Goal: Contribute content: Contribute content

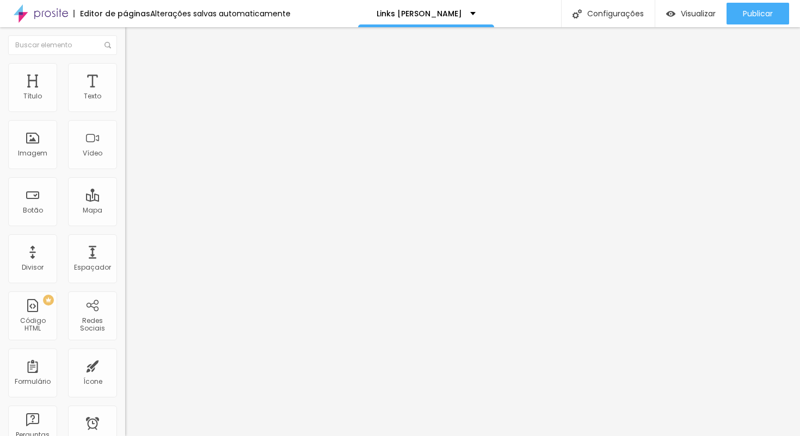
click at [125, 94] on span "Trocar imagem" at bounding box center [154, 88] width 59 height 9
click at [125, 110] on input "text" at bounding box center [190, 104] width 131 height 11
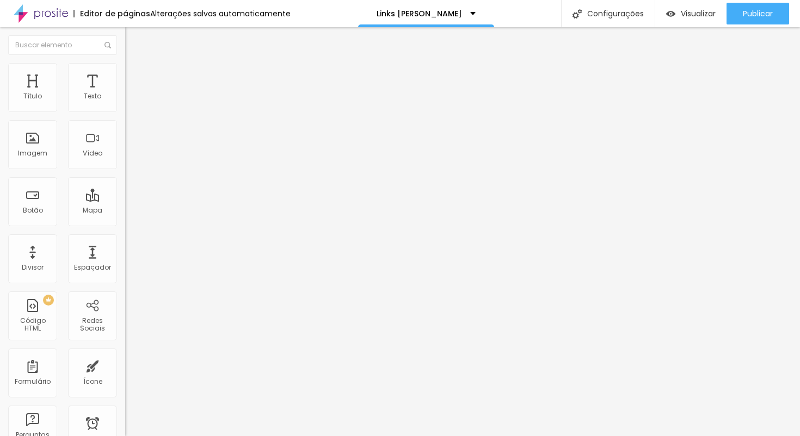
paste input "Links para minhas redes sociais, portfólio e contatos profissionais."
type input "Links para minhas redes sociais, portfólio e contatos profissionais."
click at [125, 71] on li "Avançado" at bounding box center [187, 68] width 125 height 11
click at [125, 62] on img at bounding box center [130, 57] width 10 height 10
click at [133, 40] on img "button" at bounding box center [137, 39] width 9 height 9
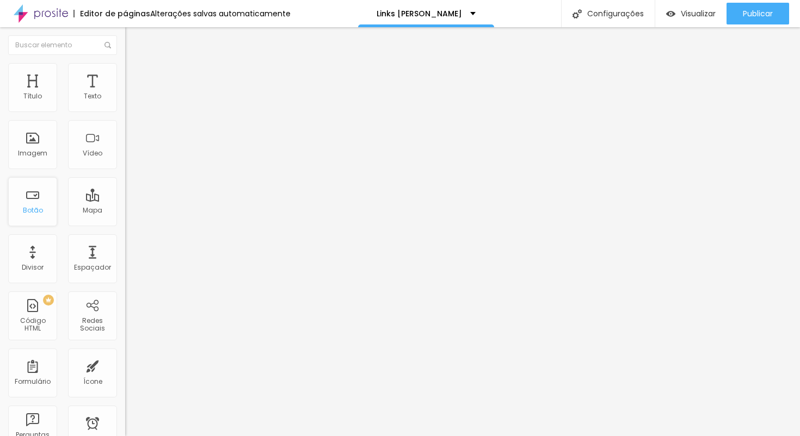
click at [37, 199] on div "Botão" at bounding box center [32, 201] width 49 height 49
click at [31, 196] on div "Botão" at bounding box center [32, 201] width 49 height 49
click at [135, 74] on span "Estilo" at bounding box center [143, 70] width 17 height 9
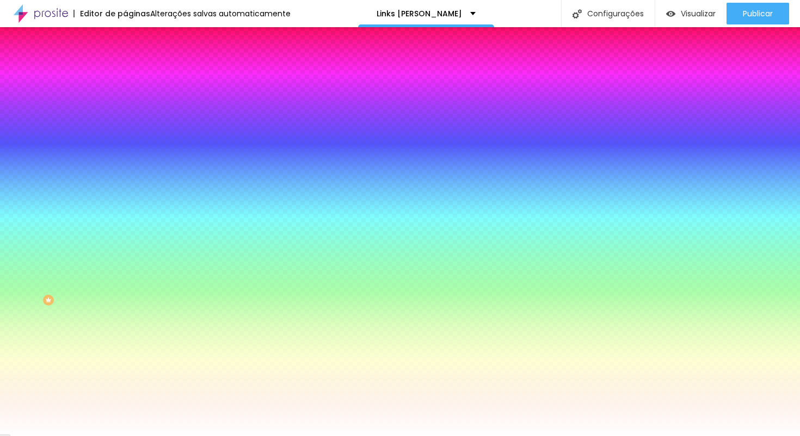
click at [125, 74] on li "Avançado" at bounding box center [187, 79] width 125 height 11
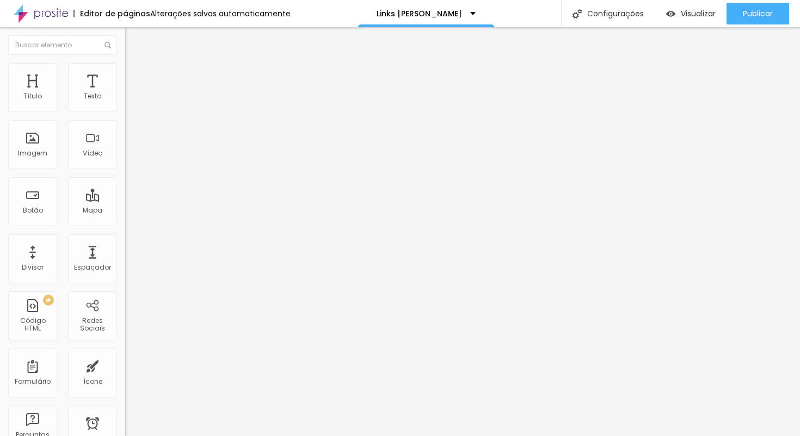
click at [125, 71] on li "Estilo" at bounding box center [187, 68] width 125 height 11
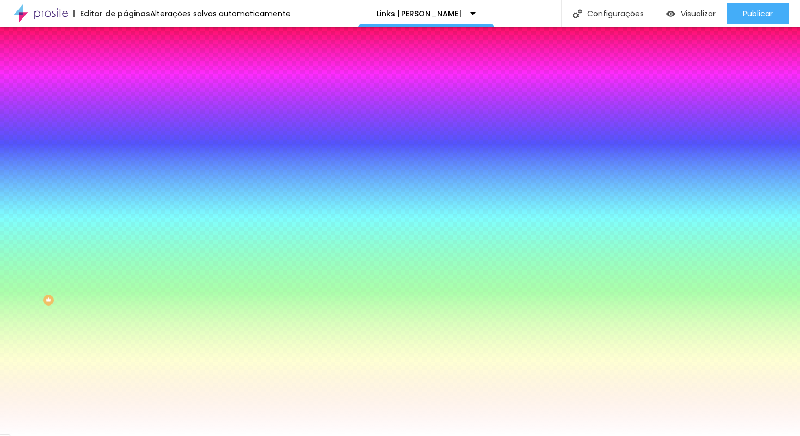
click at [125, 91] on div "Cor de fundo" at bounding box center [187, 88] width 125 height 7
click at [125, 104] on div at bounding box center [187, 104] width 125 height 0
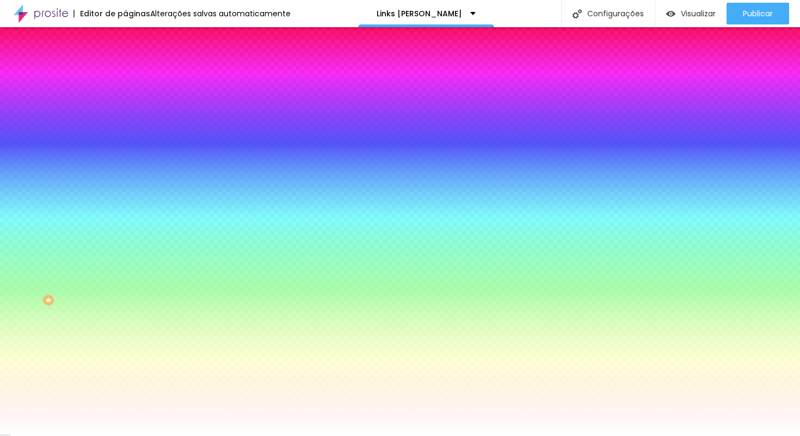
click at [125, 98] on div "Cor de fundo Voltar ao padrão #FFFFFF" at bounding box center [187, 100] width 125 height 30
click at [125, 74] on li "Avançado" at bounding box center [187, 79] width 125 height 11
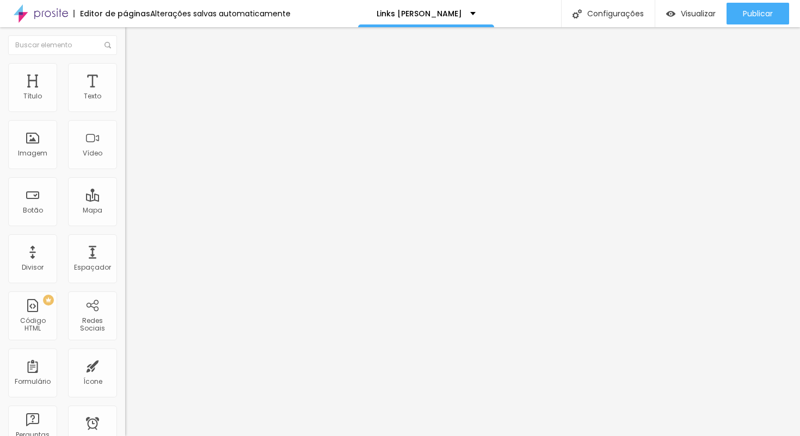
click at [125, 62] on img at bounding box center [130, 57] width 10 height 10
click at [133, 38] on img "button" at bounding box center [137, 39] width 9 height 9
click at [38, 203] on div "Botão" at bounding box center [32, 201] width 49 height 49
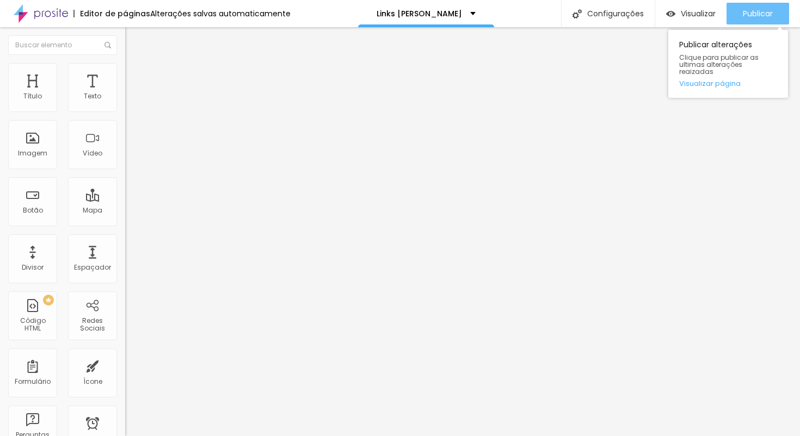
click at [773, 10] on button "Publicar" at bounding box center [757, 14] width 63 height 22
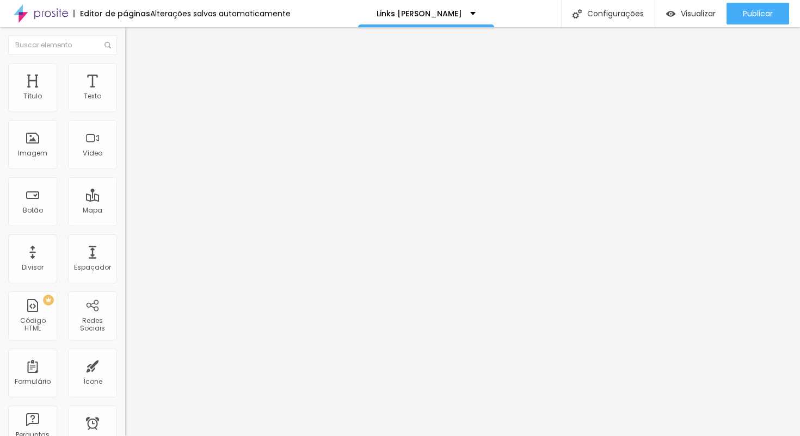
click at [125, 102] on input "site" at bounding box center [190, 96] width 131 height 11
drag, startPoint x: 38, startPoint y: 125, endPoint x: 57, endPoint y: 125, distance: 19.6
click at [125, 102] on input "....site....." at bounding box center [190, 96] width 131 height 11
type input "....site....."
click at [135, 75] on span "Estilo" at bounding box center [143, 70] width 17 height 9
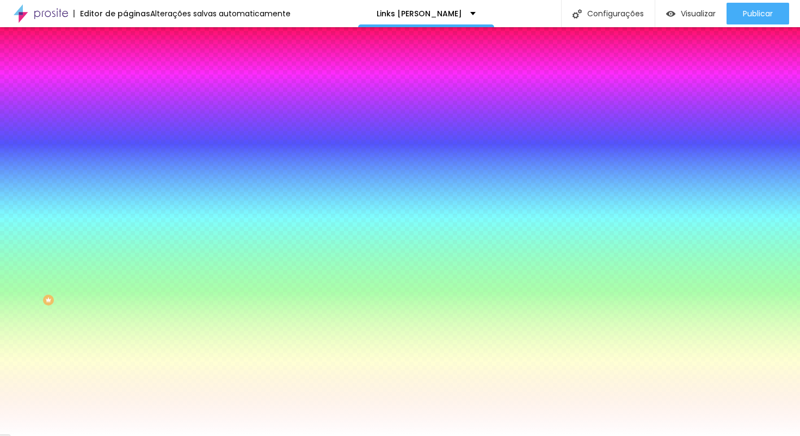
click at [135, 77] on span "Avançado" at bounding box center [153, 81] width 36 height 9
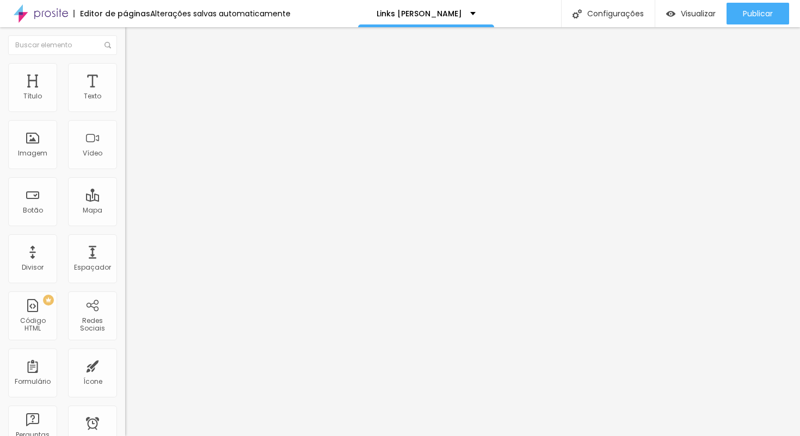
click at [135, 73] on span "Estilo" at bounding box center [143, 70] width 17 height 9
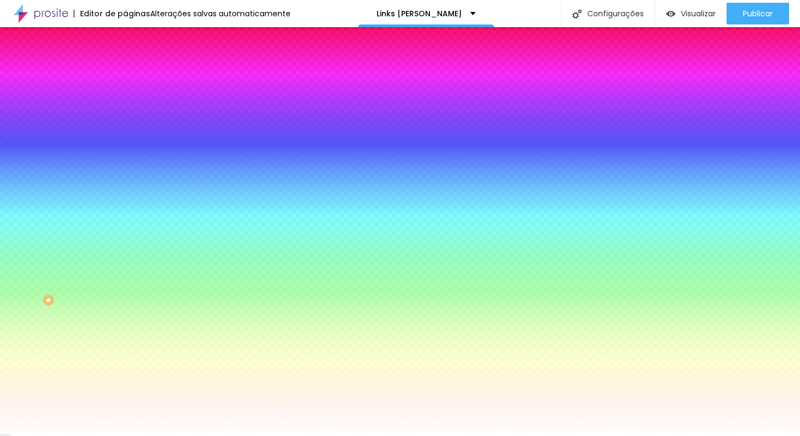
click at [125, 63] on li "Conteúdo" at bounding box center [187, 57] width 125 height 11
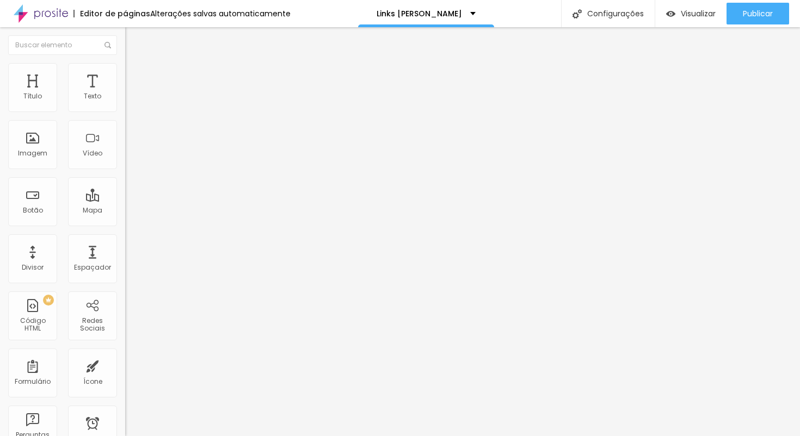
drag, startPoint x: 31, startPoint y: 124, endPoint x: 72, endPoint y: 125, distance: 40.8
click at [125, 102] on input "....site....." at bounding box center [190, 96] width 131 height 11
drag, startPoint x: 56, startPoint y: 123, endPoint x: 0, endPoint y: 123, distance: 56.0
click at [125, 123] on div "Texto ....site..... Alinhamento Tamanho Grande Pequeno Normal Grande Link URL h…" at bounding box center [187, 164] width 125 height 158
click at [125, 102] on input "SITE" at bounding box center [190, 96] width 131 height 11
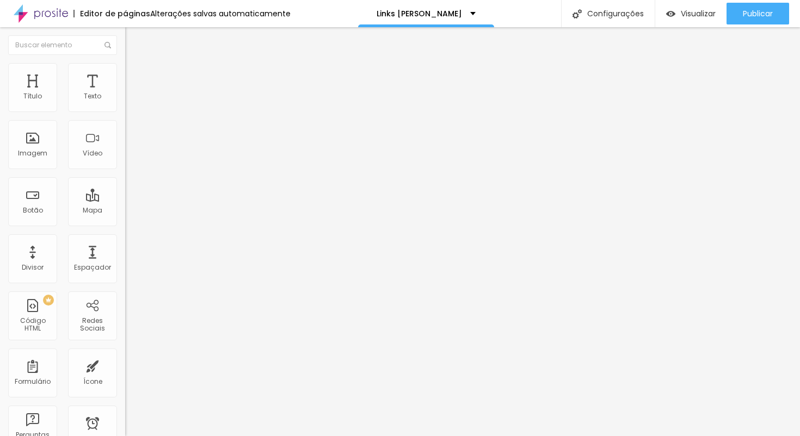
type input "SITE"
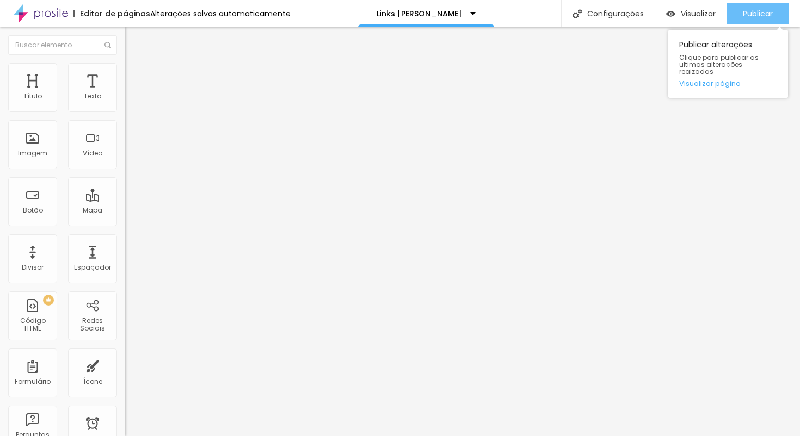
click at [769, 14] on span "Publicar" at bounding box center [757, 13] width 30 height 9
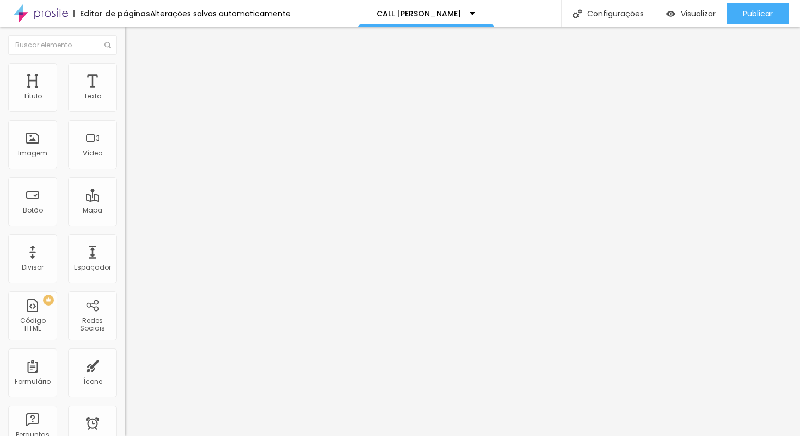
click at [125, 94] on span "Trocar imagem" at bounding box center [154, 88] width 59 height 9
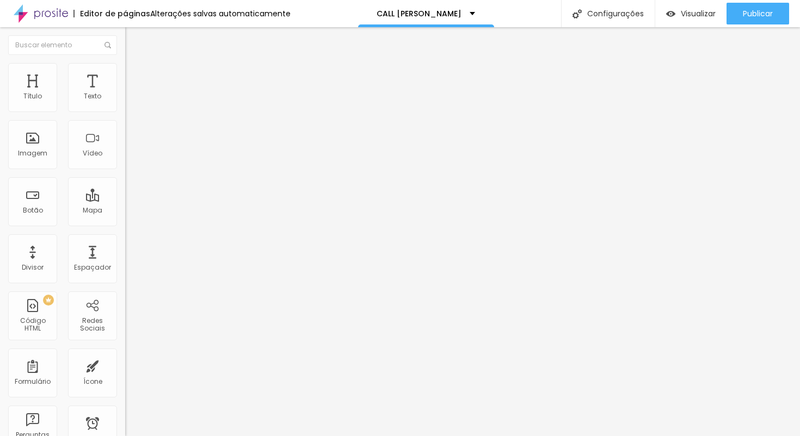
click at [125, 102] on input "[URL][DOMAIN_NAME]" at bounding box center [190, 96] width 131 height 11
paste input "rx7OxVBVKUA"
type input "[URL][DOMAIN_NAME]"
